Goal: Task Accomplishment & Management: Manage account settings

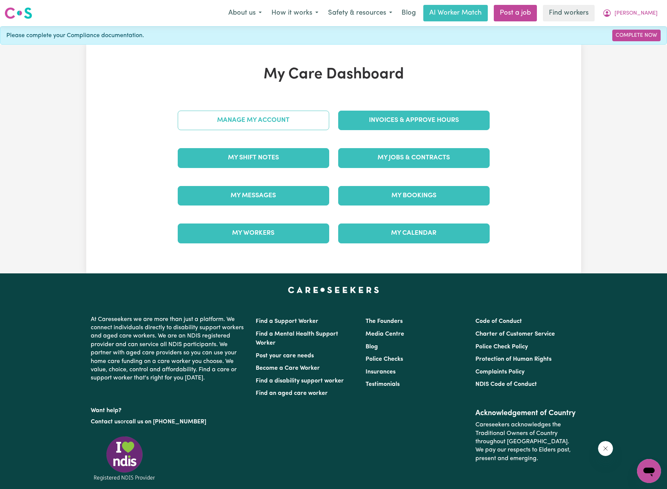
click at [299, 125] on link "Manage My Account" at bounding box center [254, 121] width 152 height 20
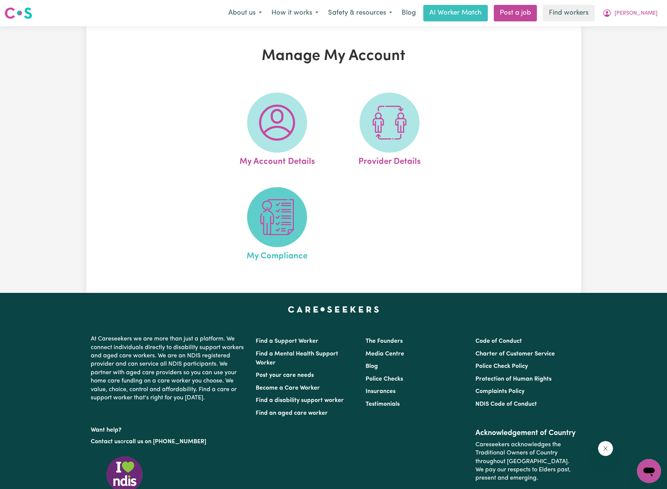
click at [288, 207] on img at bounding box center [277, 217] width 36 height 36
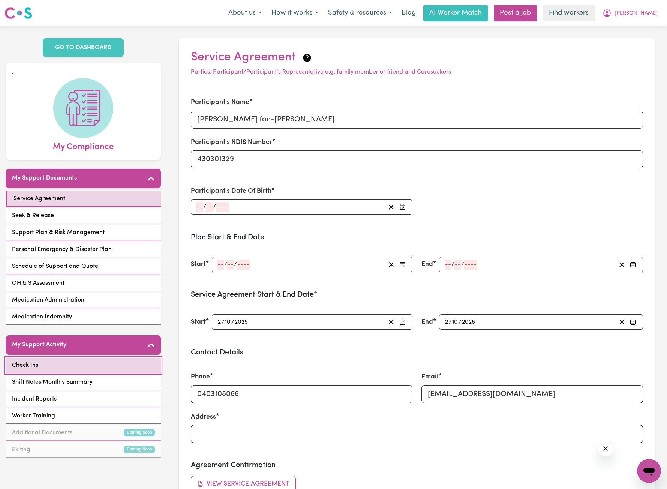
click at [107, 358] on link "Check Ins" at bounding box center [83, 365] width 155 height 15
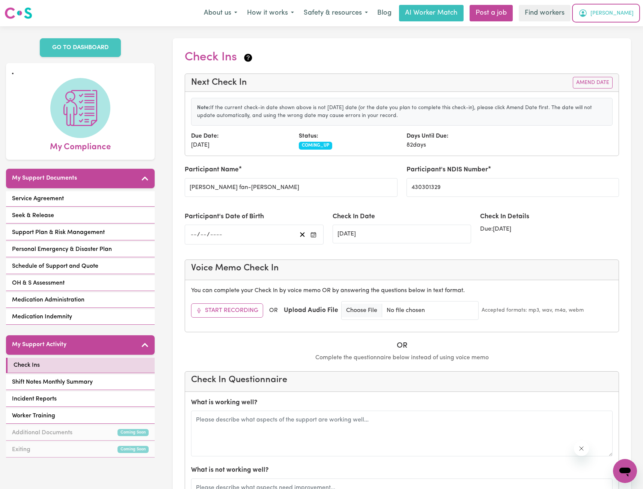
click at [614, 14] on span "[PERSON_NAME]" at bounding box center [611, 13] width 43 height 8
drag, startPoint x: 614, startPoint y: 20, endPoint x: 608, endPoint y: 45, distance: 25.9
click at [608, 45] on link "Logout" at bounding box center [607, 43] width 59 height 14
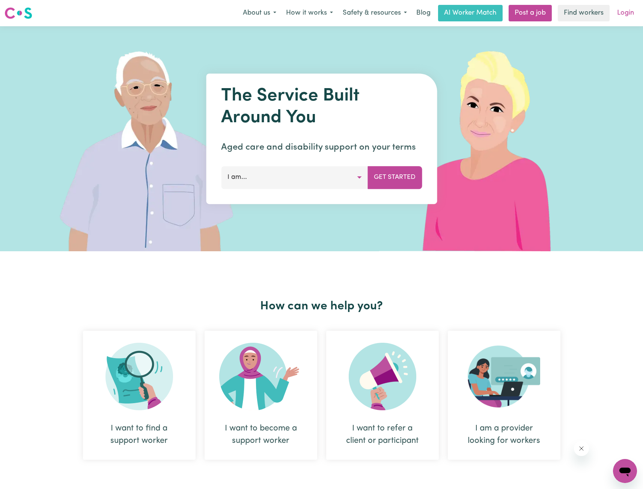
click at [627, 12] on link "Login" at bounding box center [625, 13] width 26 height 17
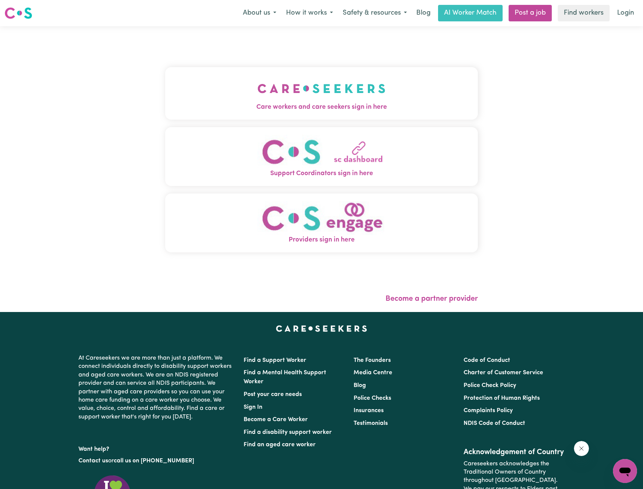
click at [266, 91] on img "Care workers and care seekers sign in here" at bounding box center [321, 89] width 128 height 28
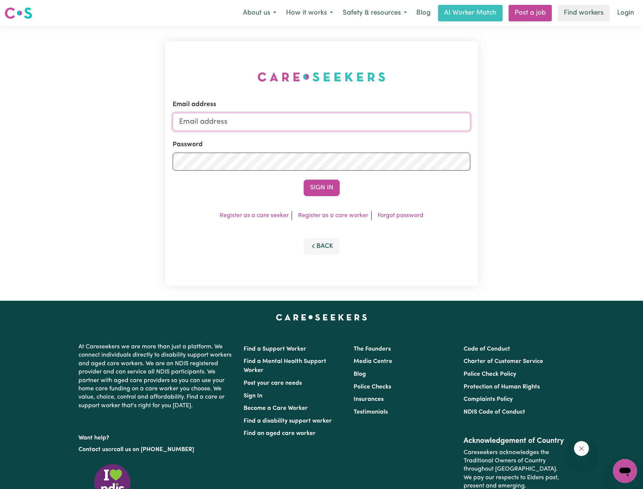
click at [351, 123] on input "Email address" at bounding box center [321, 122] width 297 height 18
drag, startPoint x: 217, startPoint y: 124, endPoint x: 397, endPoint y: 152, distance: 182.2
click at [403, 136] on form "Email address [EMAIL_ADDRESS][PERSON_NAME][DOMAIN_NAME] Password Sign In" at bounding box center [321, 148] width 297 height 96
type input "[EMAIL_ADDRESS][DOMAIN_NAME]"
click at [328, 188] on button "Sign In" at bounding box center [321, 188] width 36 height 17
